Goal: Task Accomplishment & Management: Use online tool/utility

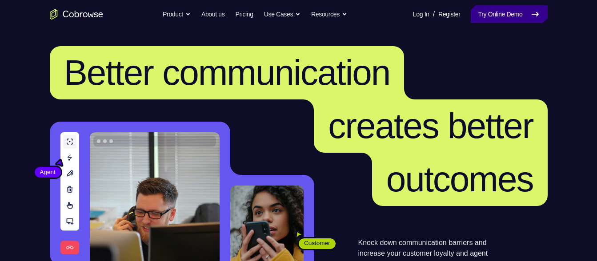
click at [516, 20] on link "Try Online Demo" at bounding box center [509, 14] width 76 height 18
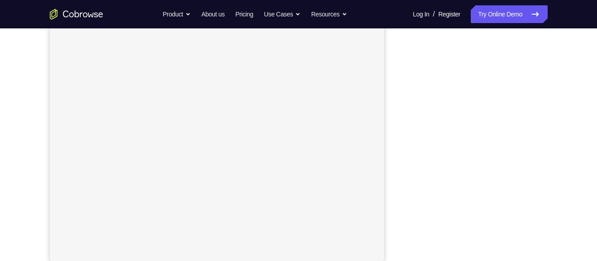
scroll to position [151, 0]
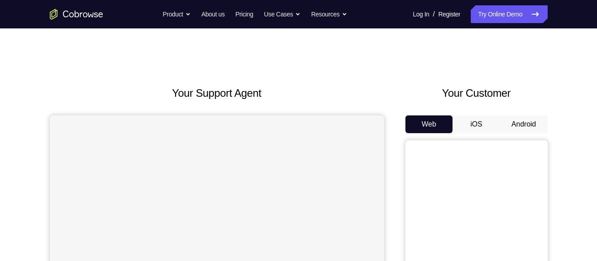
click at [518, 127] on button "Android" at bounding box center [524, 125] width 48 height 18
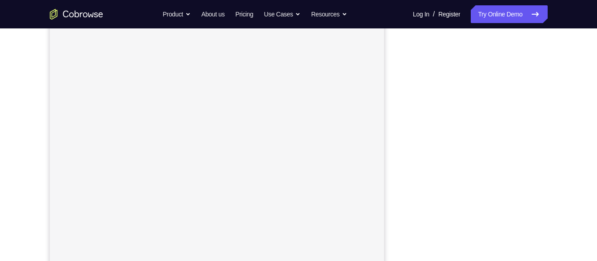
scroll to position [141, 0]
